Goal: Information Seeking & Learning: Learn about a topic

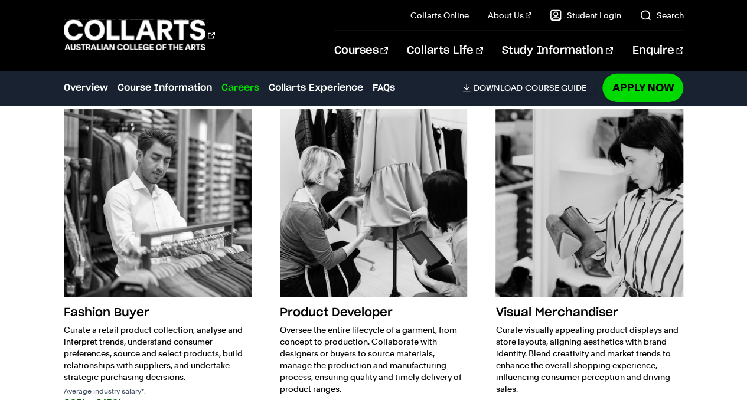
scroll to position [1910, 0]
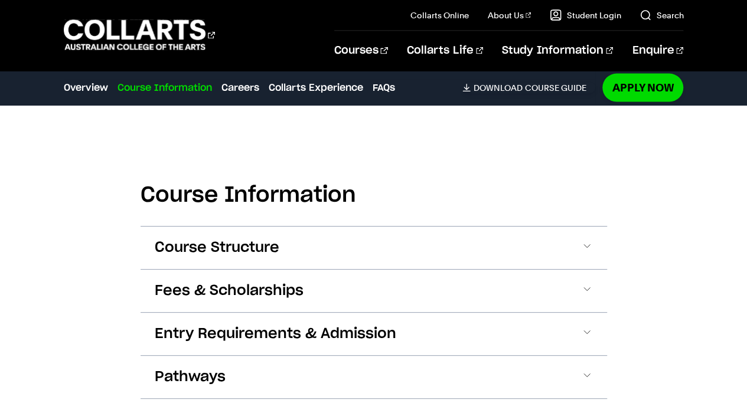
click at [222, 250] on span "Course Structure" at bounding box center [217, 248] width 125 height 19
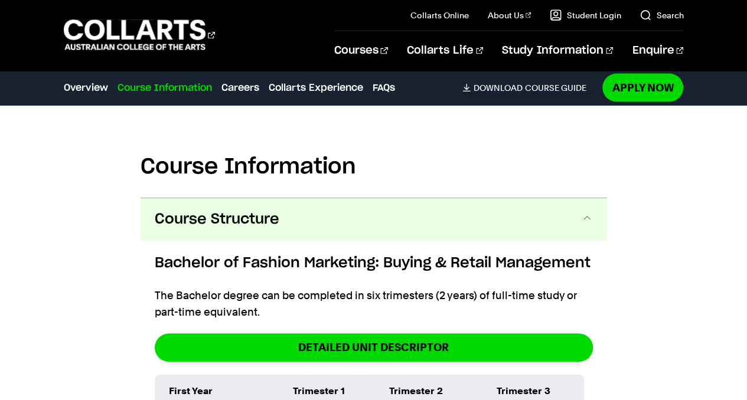
scroll to position [1228, 0]
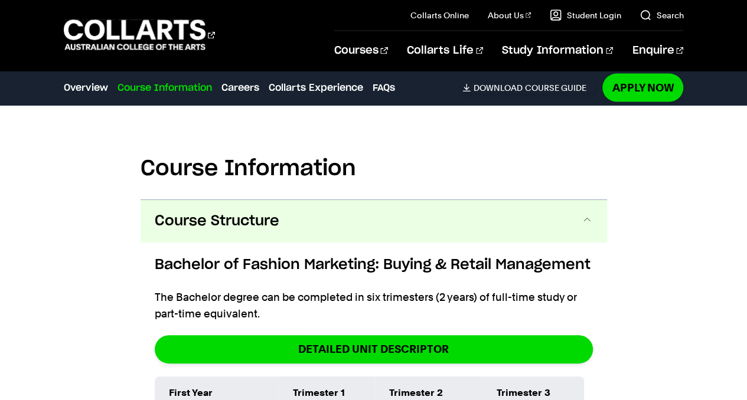
click at [195, 237] on button "Course Structure" at bounding box center [374, 221] width 467 height 43
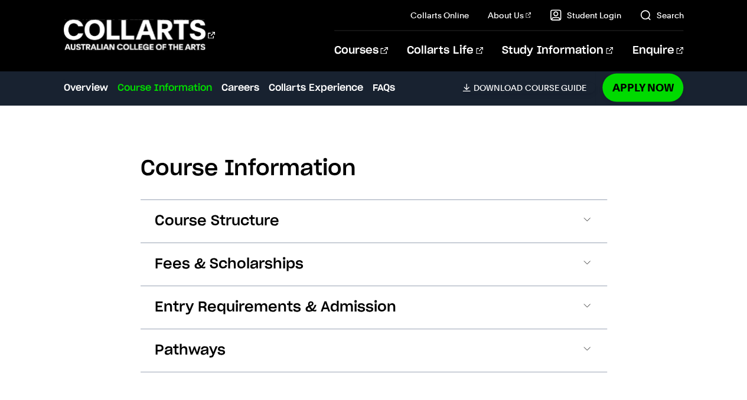
click at [214, 306] on span "Entry Requirements & Admission" at bounding box center [276, 307] width 242 height 19
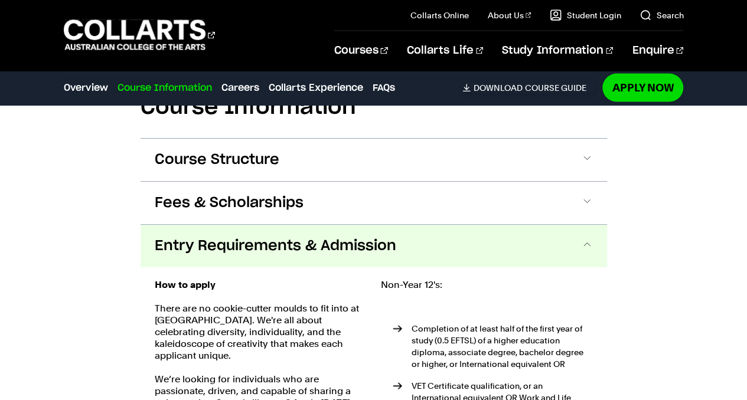
scroll to position [1374, 0]
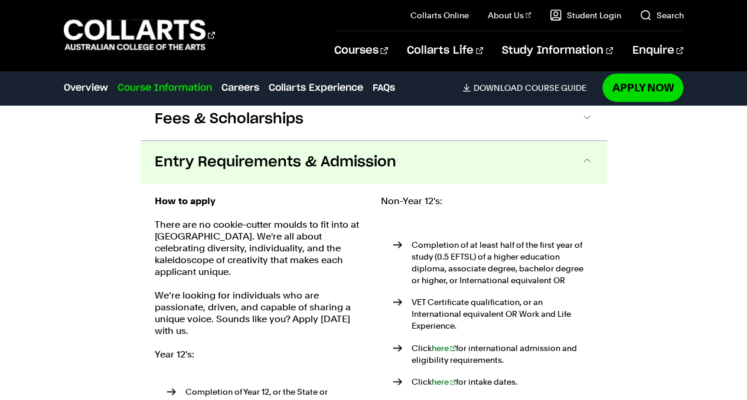
click at [469, 156] on button "Entry Requirements & Admission" at bounding box center [374, 162] width 467 height 43
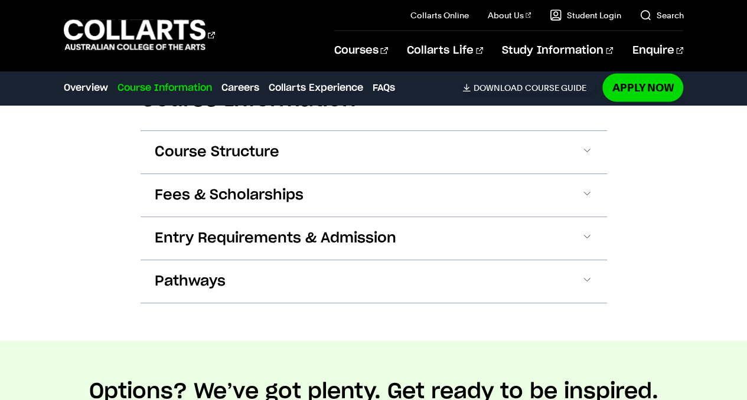
scroll to position [1298, 0]
click at [398, 255] on button "Entry Requirements & Admission" at bounding box center [374, 238] width 467 height 43
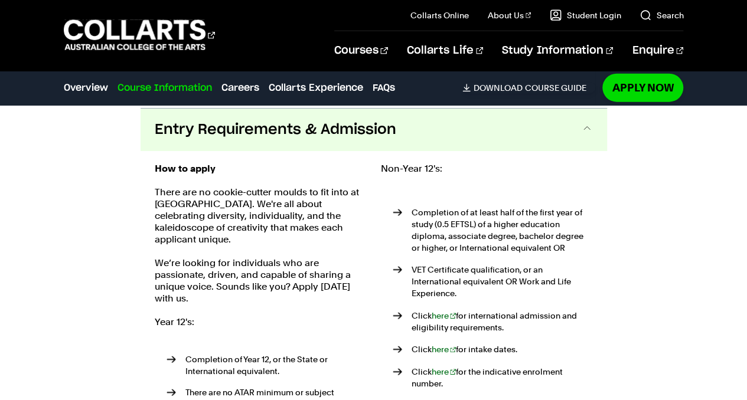
scroll to position [1407, 0]
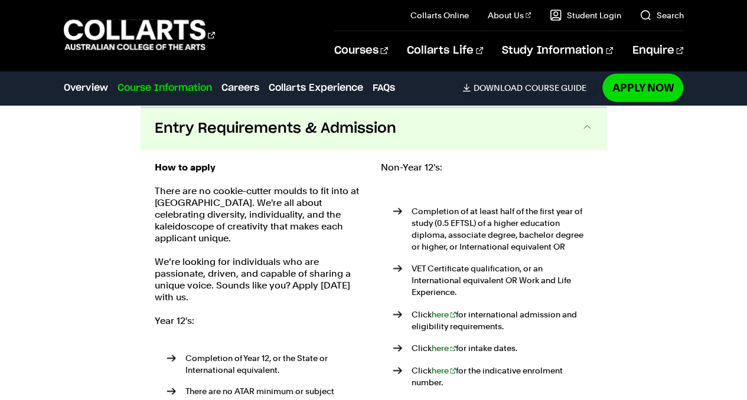
click at [407, 136] on button "Entry Requirements & Admission" at bounding box center [374, 128] width 467 height 43
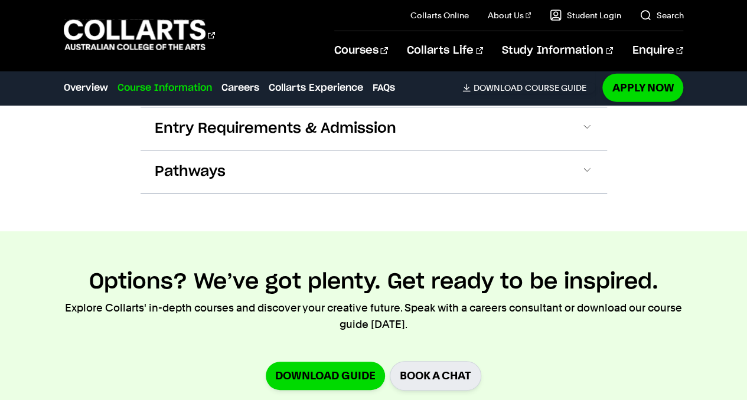
scroll to position [1242, 0]
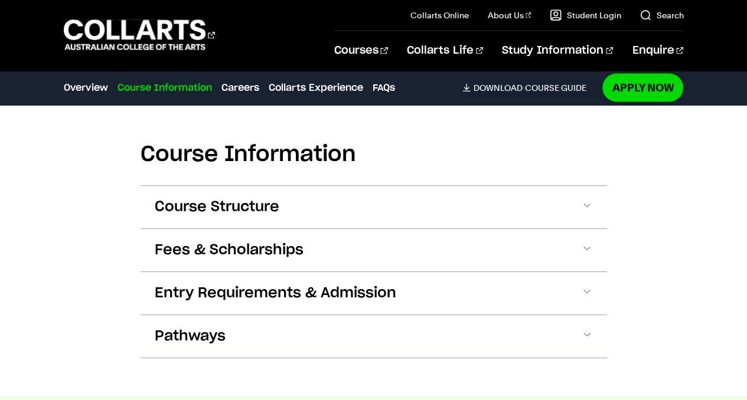
click at [379, 195] on button "Course Structure" at bounding box center [374, 207] width 467 height 43
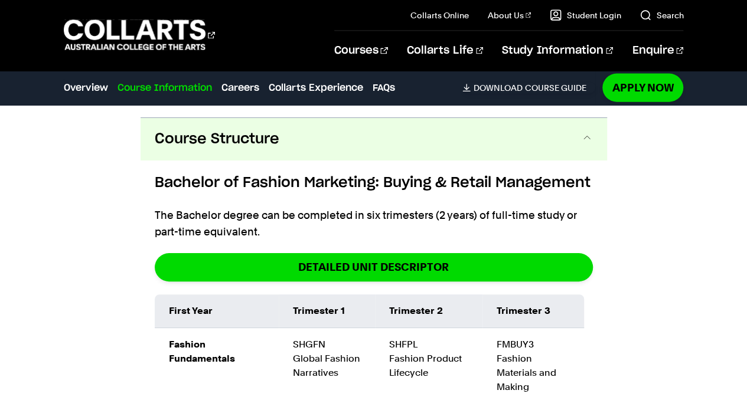
scroll to position [1322, 0]
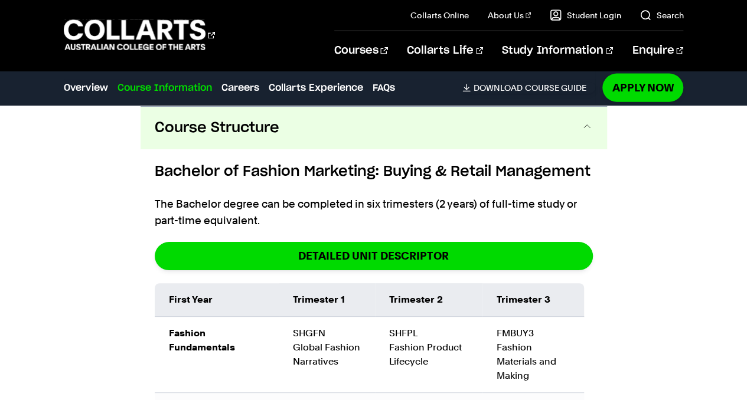
click at [398, 131] on button "Course Structure" at bounding box center [374, 128] width 467 height 43
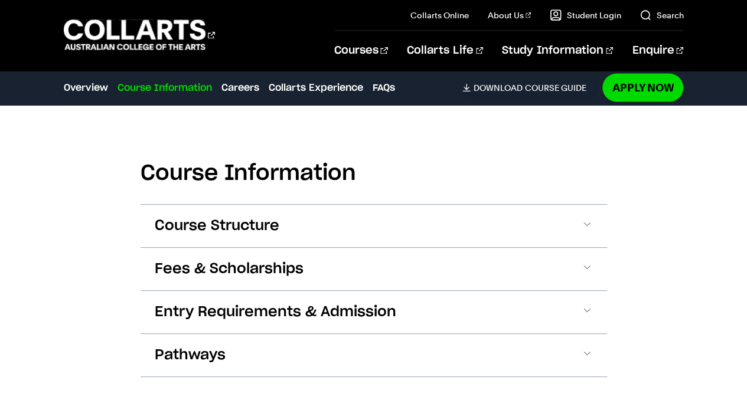
click at [320, 217] on button "Course Structure" at bounding box center [374, 226] width 467 height 43
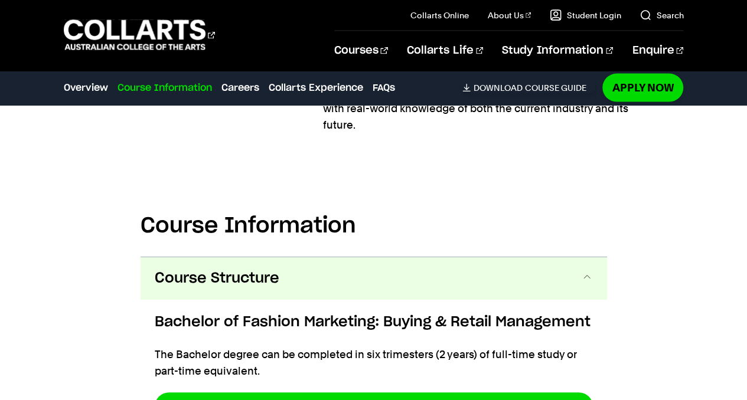
scroll to position [1166, 0]
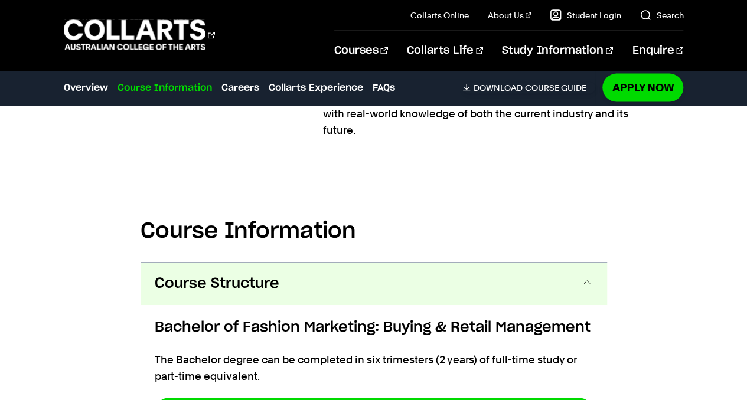
click at [393, 292] on button "Course Structure" at bounding box center [374, 284] width 467 height 43
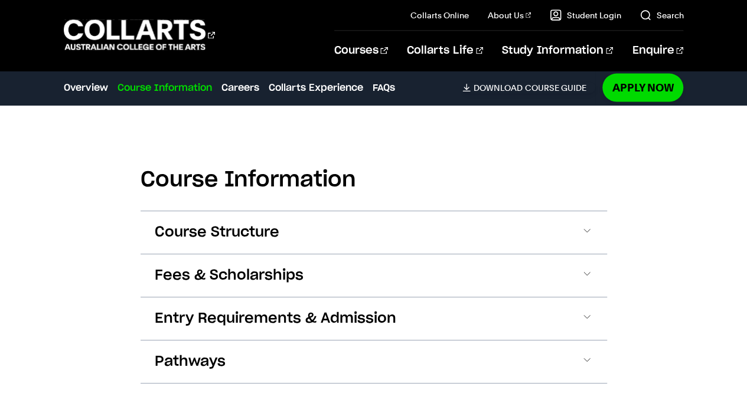
scroll to position [1218, 0]
click at [477, 146] on section "Course Information Course Structure Bachelor of Fashion Marketing: Buying & Ret…" at bounding box center [374, 267] width 467 height 310
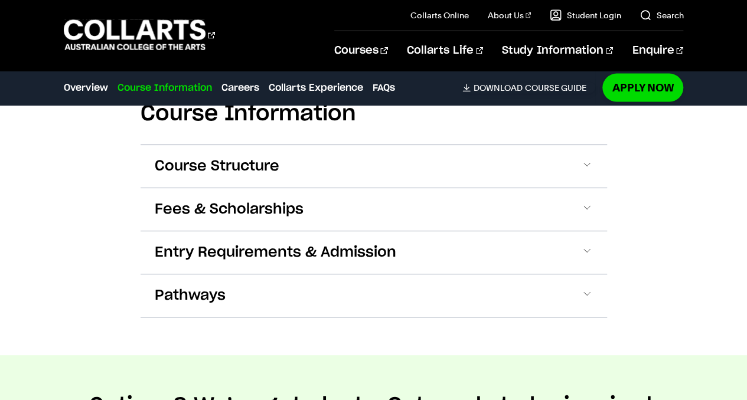
scroll to position [1283, 0]
click at [426, 344] on section "Course Information Course Structure Bachelor of Fashion Marketing: Buying & Ret…" at bounding box center [374, 202] width 467 height 310
click at [492, 341] on section "Course Information Course Structure Bachelor of Fashion Marketing: Buying & Ret…" at bounding box center [374, 202] width 467 height 310
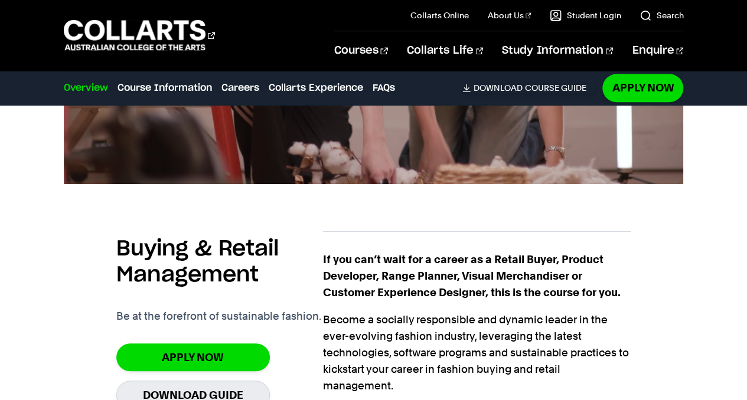
scroll to position [515, 0]
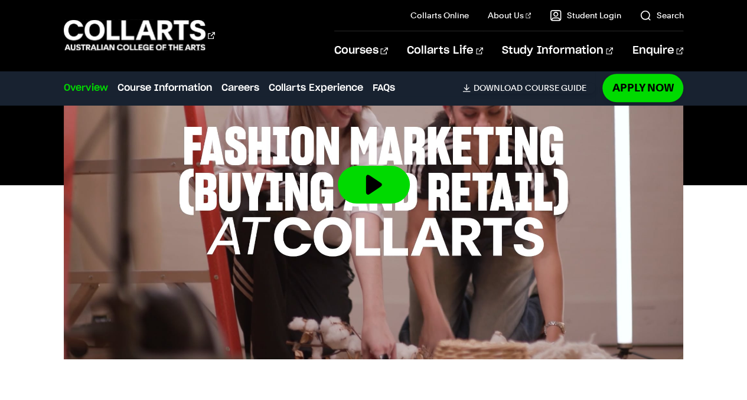
click at [366, 190] on button at bounding box center [374, 185] width 72 height 38
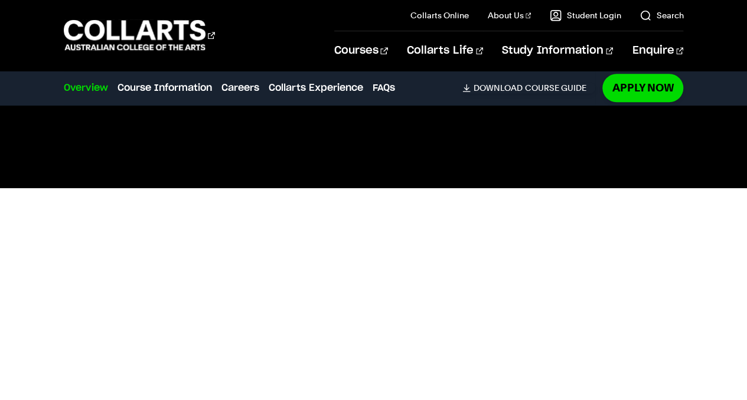
scroll to position [0, 0]
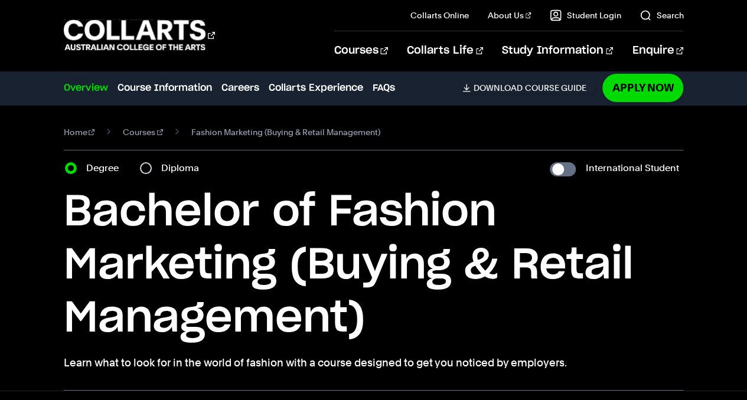
click at [139, 131] on link "Courses" at bounding box center [143, 132] width 40 height 17
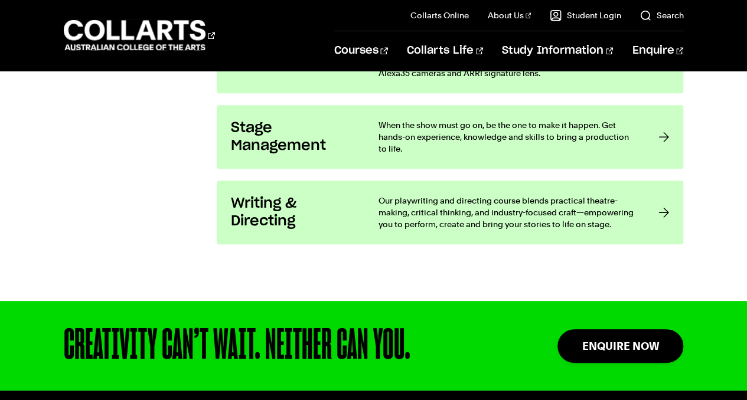
scroll to position [2708, 0]
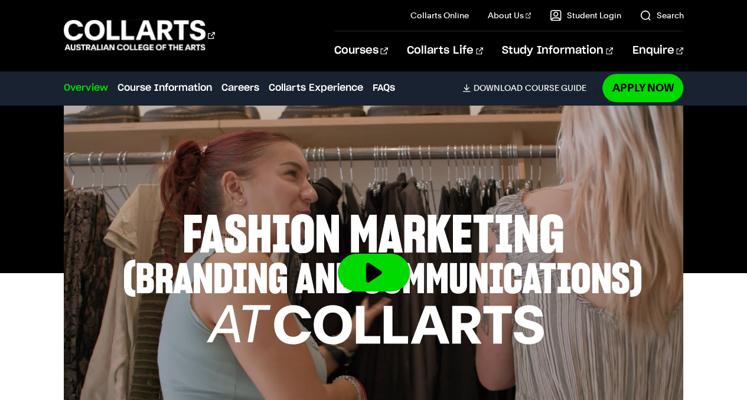
scroll to position [416, 0]
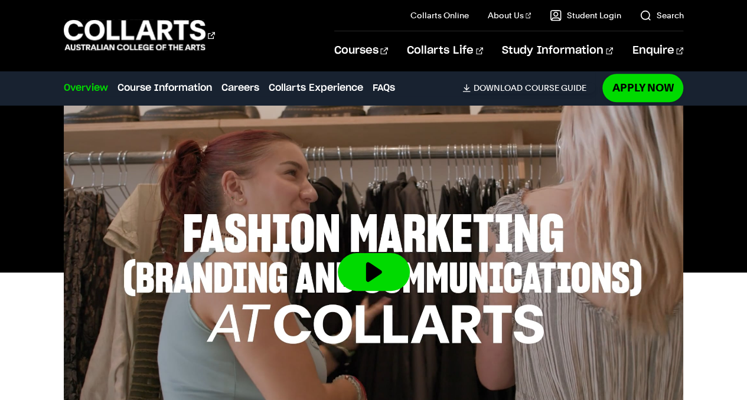
click at [377, 276] on button at bounding box center [374, 272] width 72 height 38
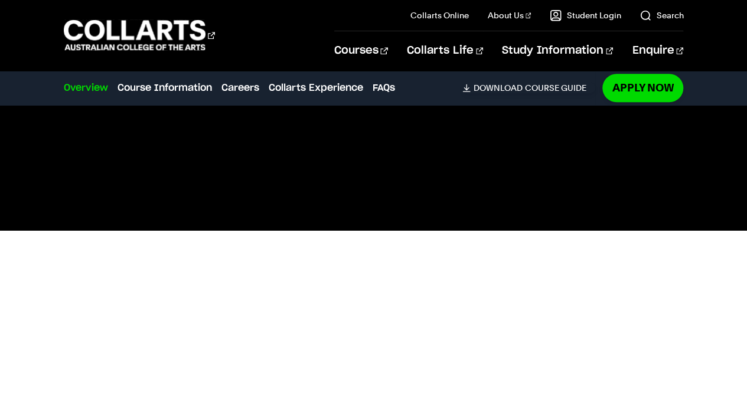
scroll to position [464, 0]
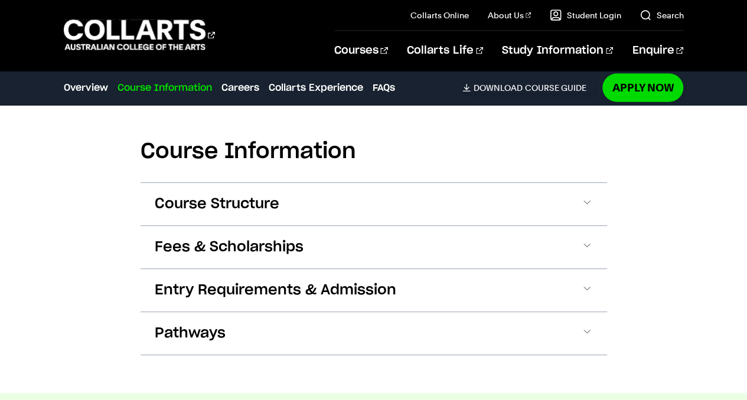
click at [225, 299] on button "Entry Requirements & Admission" at bounding box center [374, 290] width 467 height 43
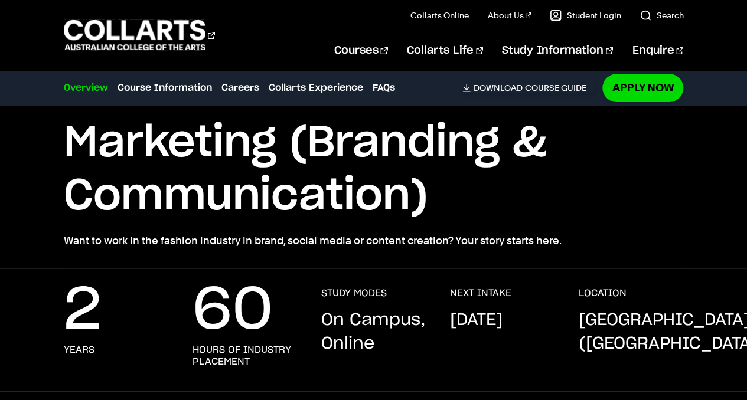
scroll to position [0, 0]
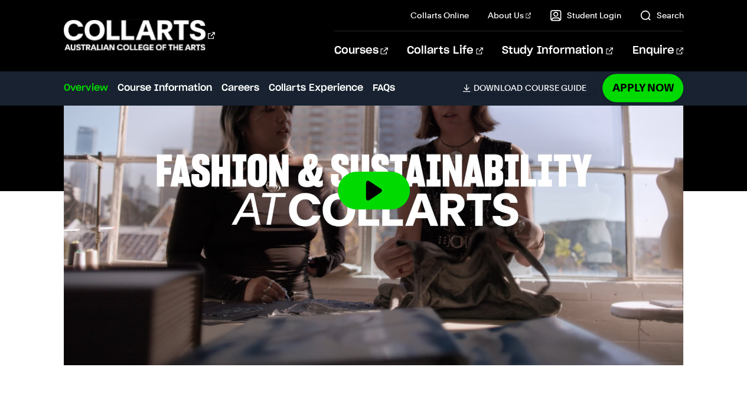
scroll to position [456, 0]
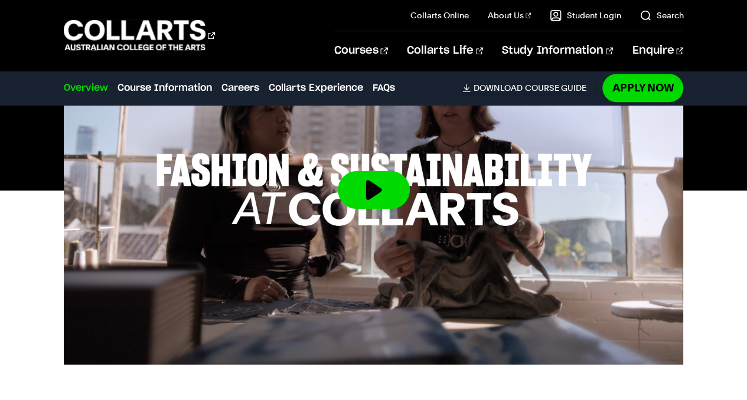
click at [370, 186] on button at bounding box center [374, 190] width 72 height 38
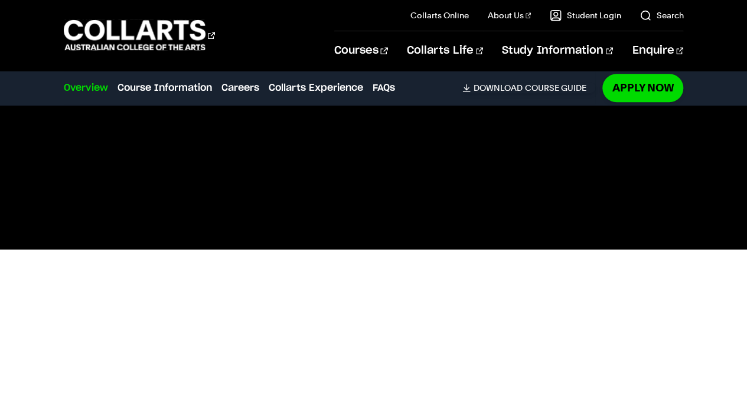
scroll to position [438, 0]
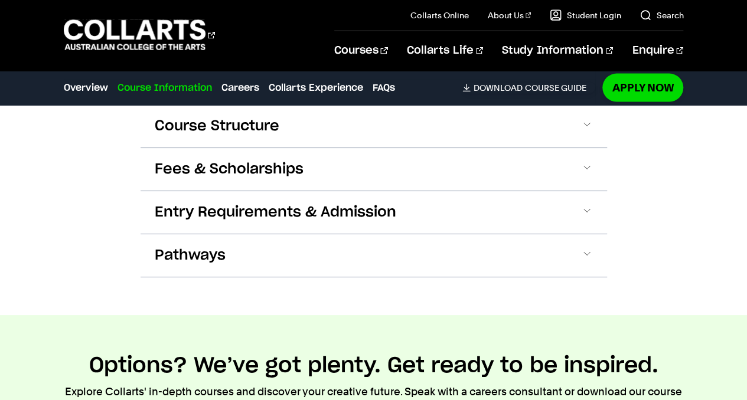
click at [272, 217] on span "Entry Requirements & Admission" at bounding box center [276, 212] width 242 height 19
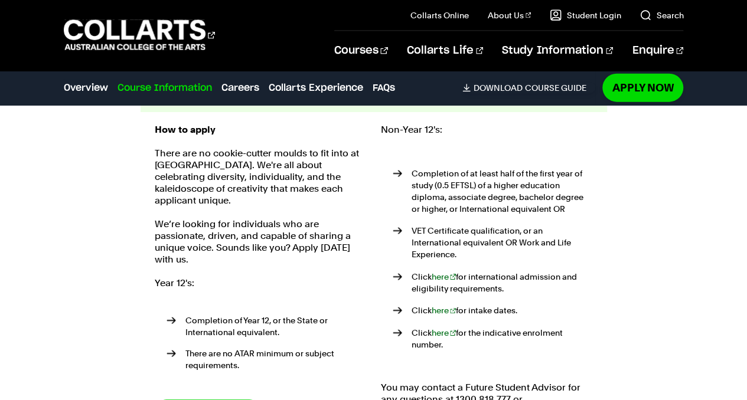
scroll to position [1365, 0]
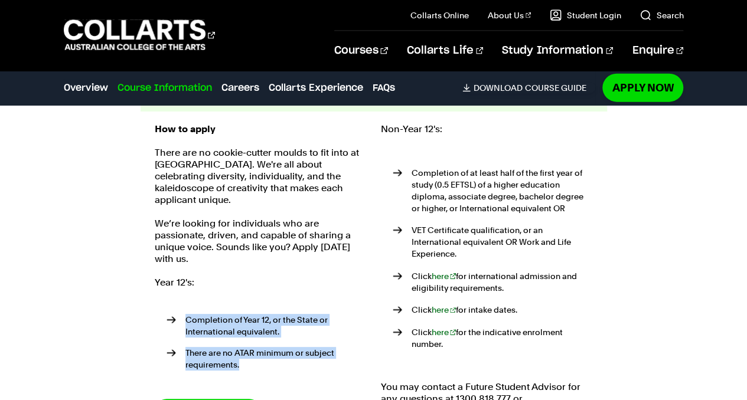
drag, startPoint x: 178, startPoint y: 302, endPoint x: 315, endPoint y: 352, distance: 145.9
click at [315, 352] on ul "Completion of Year 12, or the State or International equivalent. There are no A…" at bounding box center [261, 345] width 212 height 89
click at [315, 352] on li "There are no ATAR minimum or subject requirements." at bounding box center [267, 359] width 200 height 24
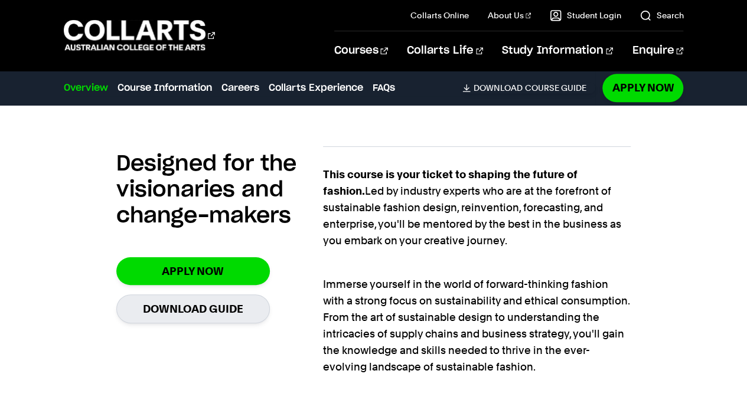
scroll to position [0, 0]
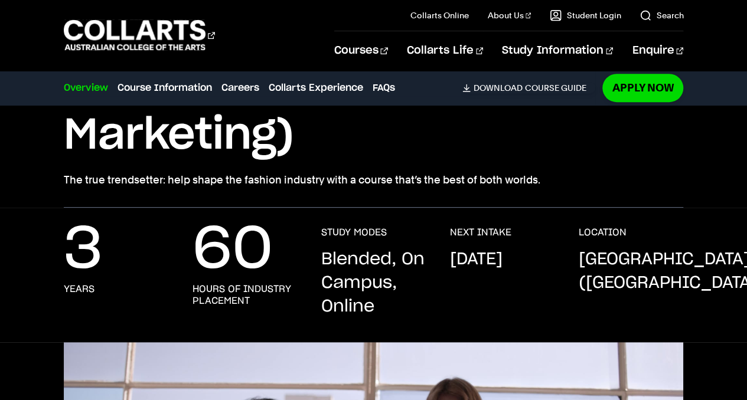
scroll to position [314, 0]
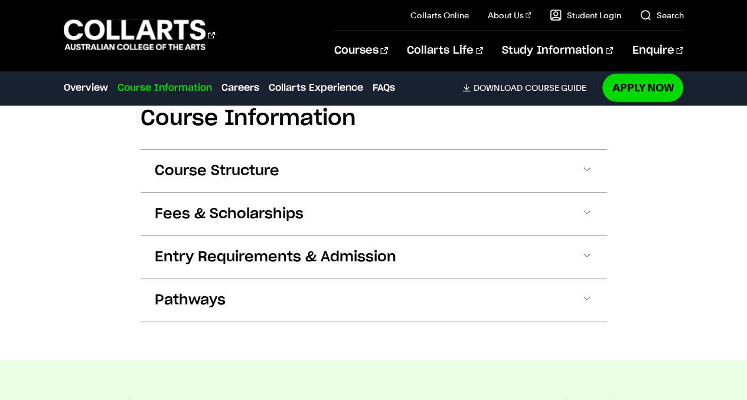
click at [307, 269] on button "Entry Requirements & Admission" at bounding box center [374, 257] width 467 height 43
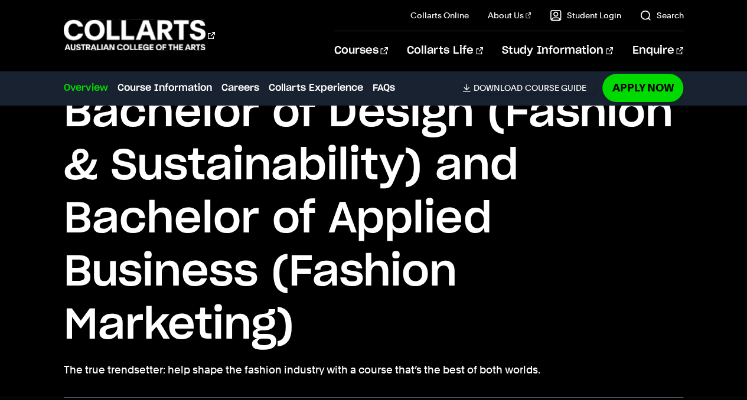
scroll to position [0, 0]
